Goal: Information Seeking & Learning: Compare options

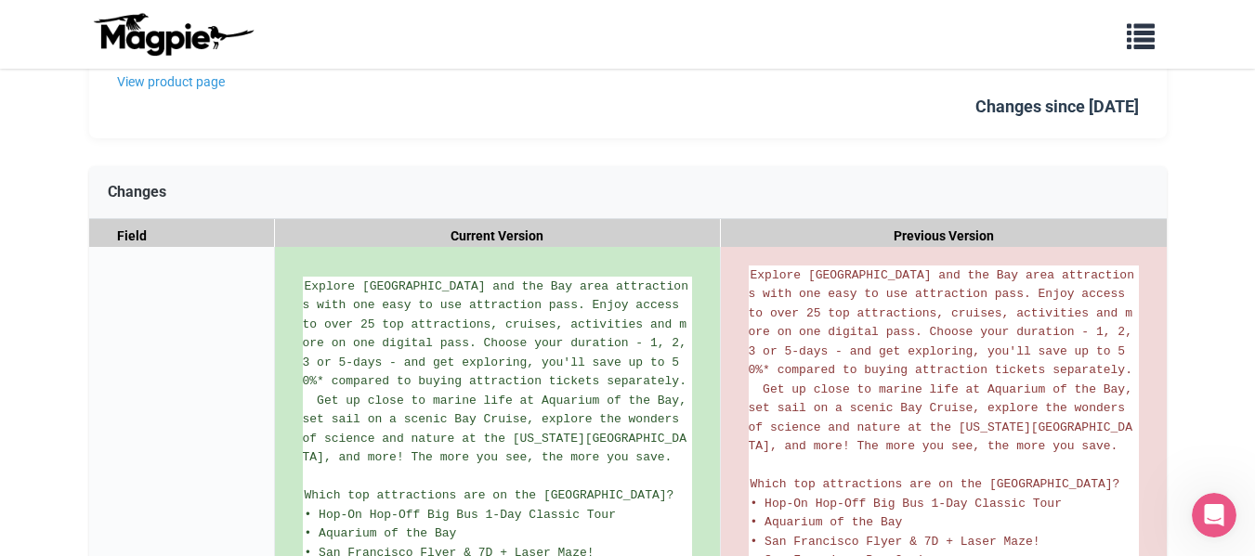
scroll to position [201, 0]
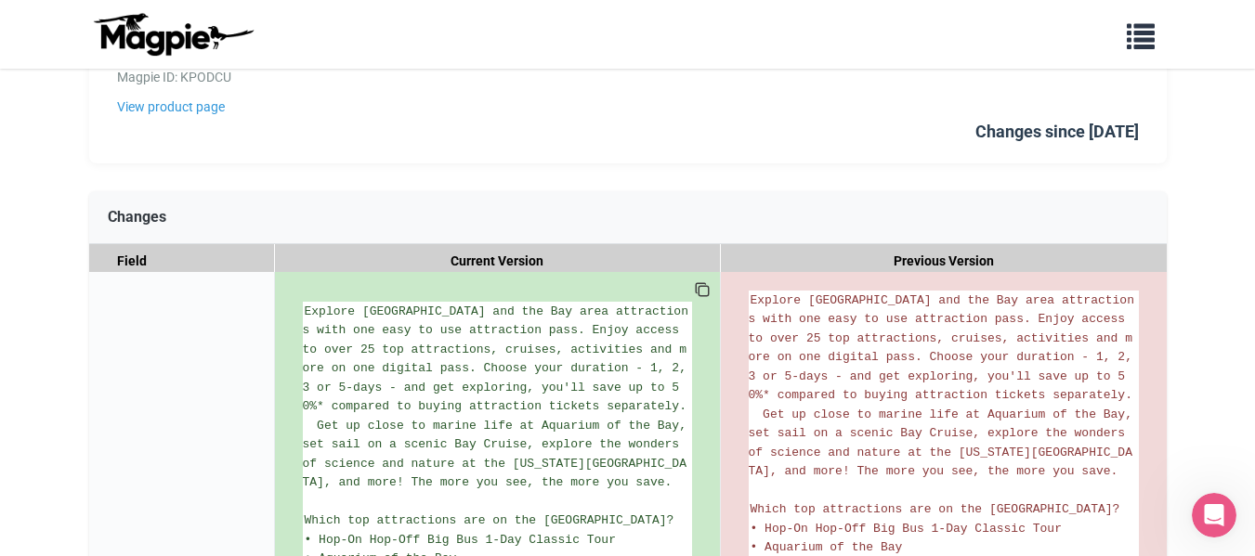
scroll to position [0, 0]
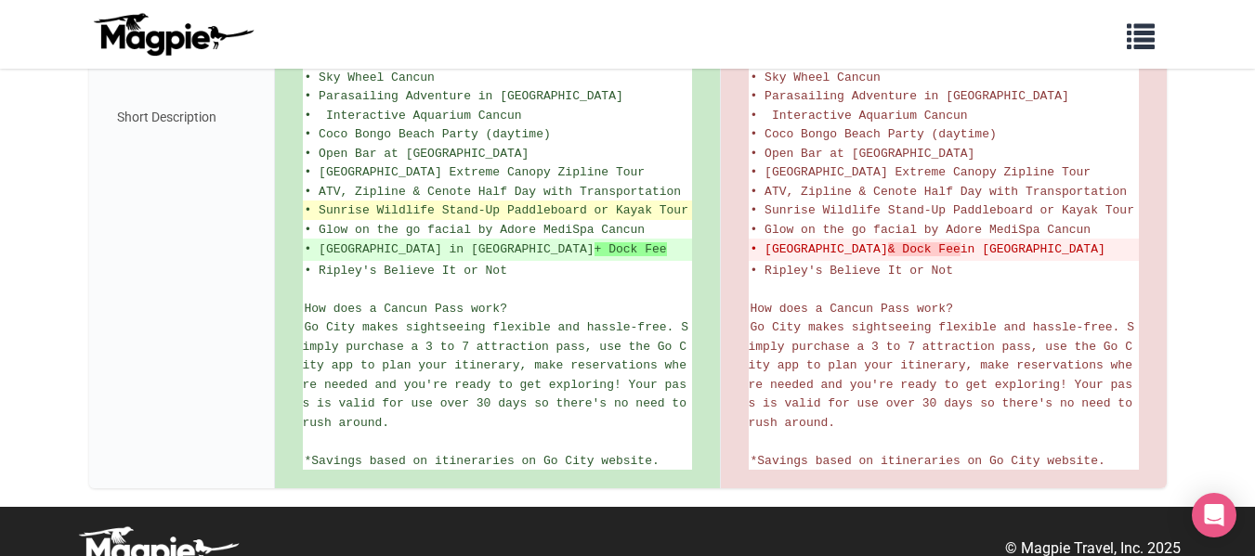
scroll to position [749, 0]
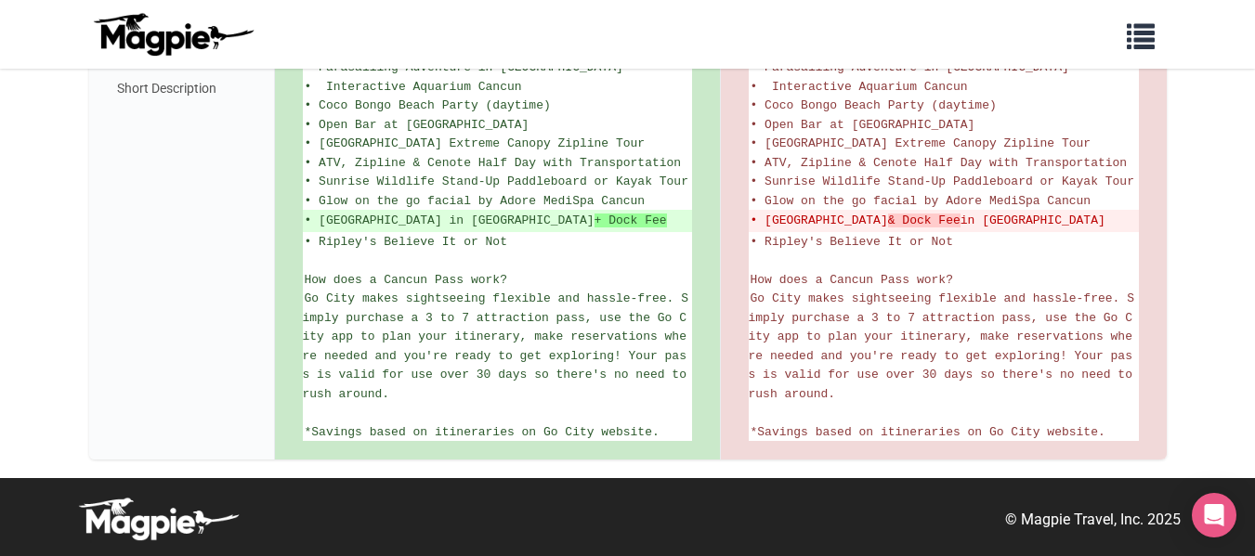
click at [260, 275] on div "Short Description" at bounding box center [182, 88] width 186 height 745
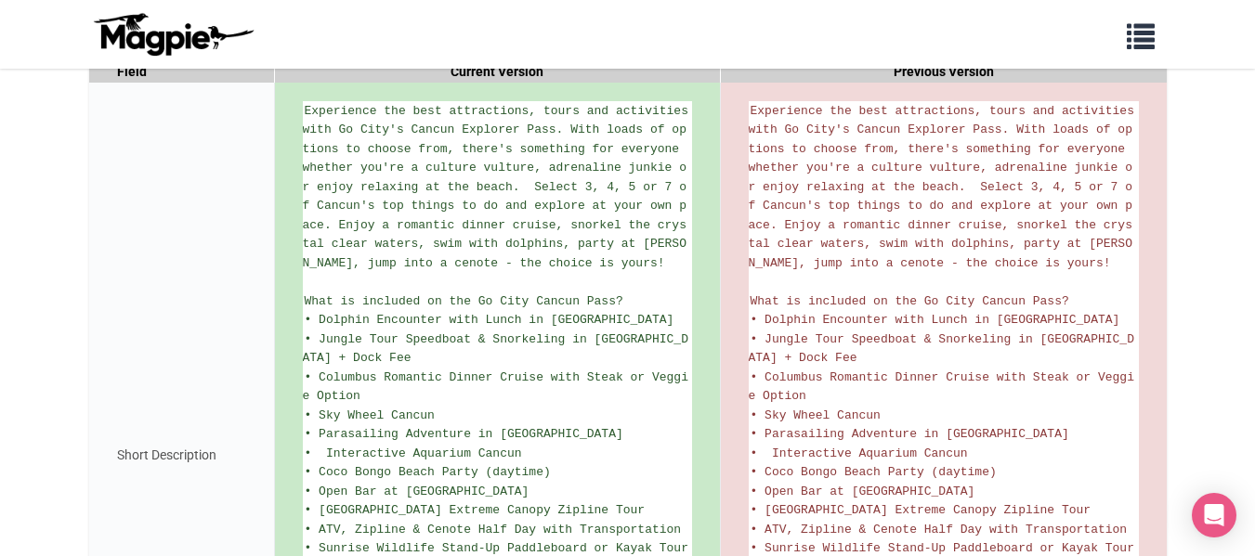
scroll to position [363, 0]
